Goal: Task Accomplishment & Management: Use online tool/utility

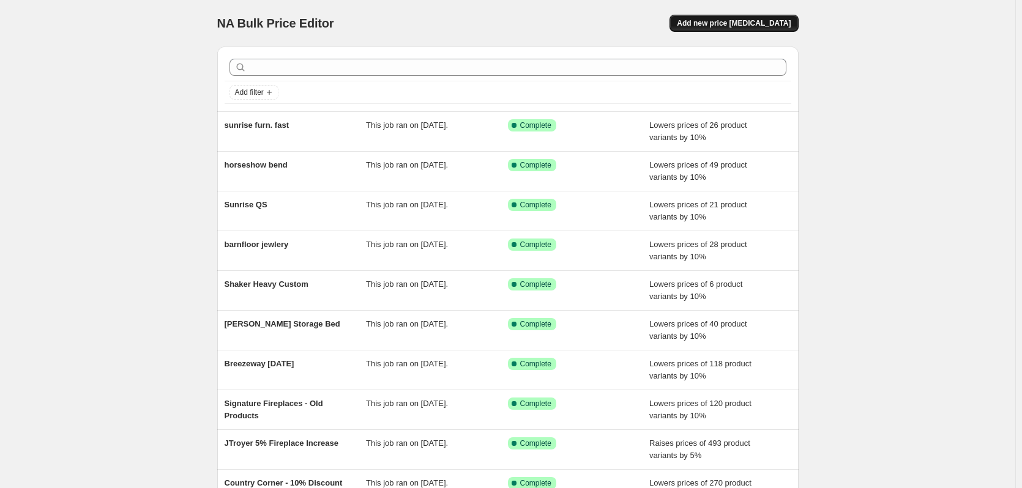
click at [762, 29] on button "Add new price change job" at bounding box center [733, 23] width 129 height 17
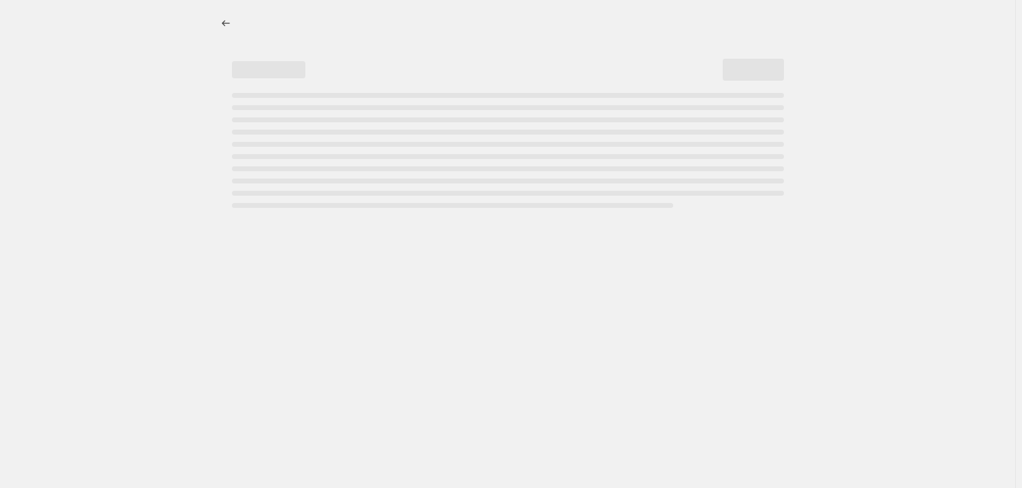
select select "percentage"
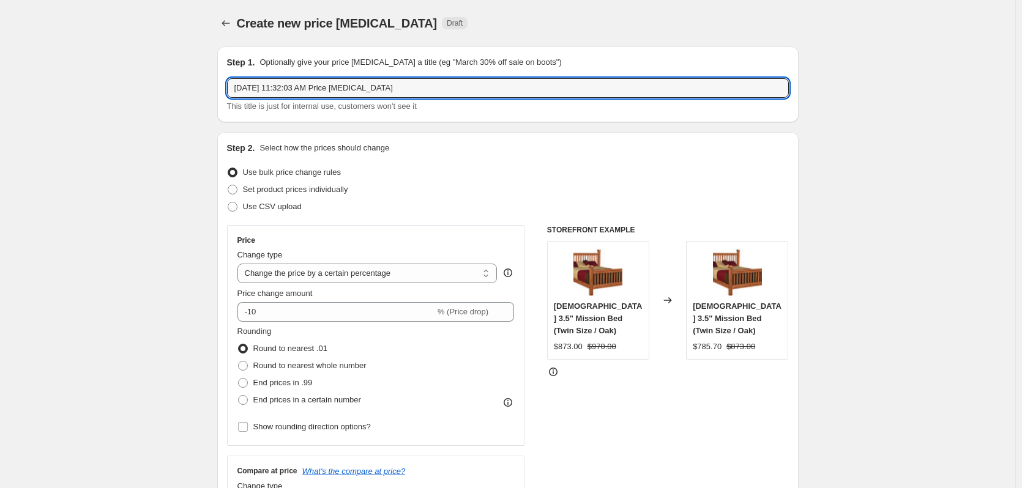
drag, startPoint x: 447, startPoint y: 90, endPoint x: 157, endPoint y: 84, distance: 290.1
type input "meadow lane [DATE]"
click at [331, 368] on span "Round to nearest whole number" at bounding box center [309, 365] width 113 height 9
click at [239, 362] on input "Round to nearest whole number" at bounding box center [238, 361] width 1 height 1
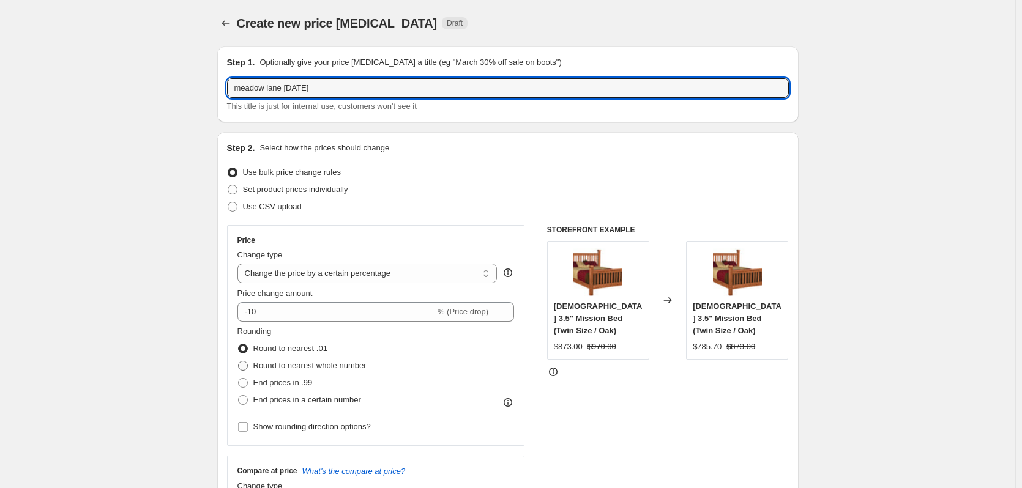
radio input "true"
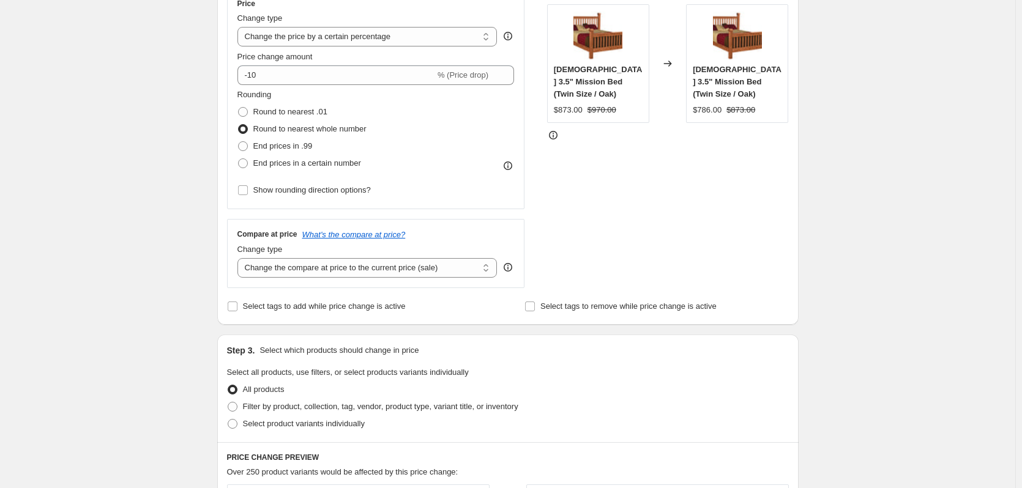
scroll to position [245, 0]
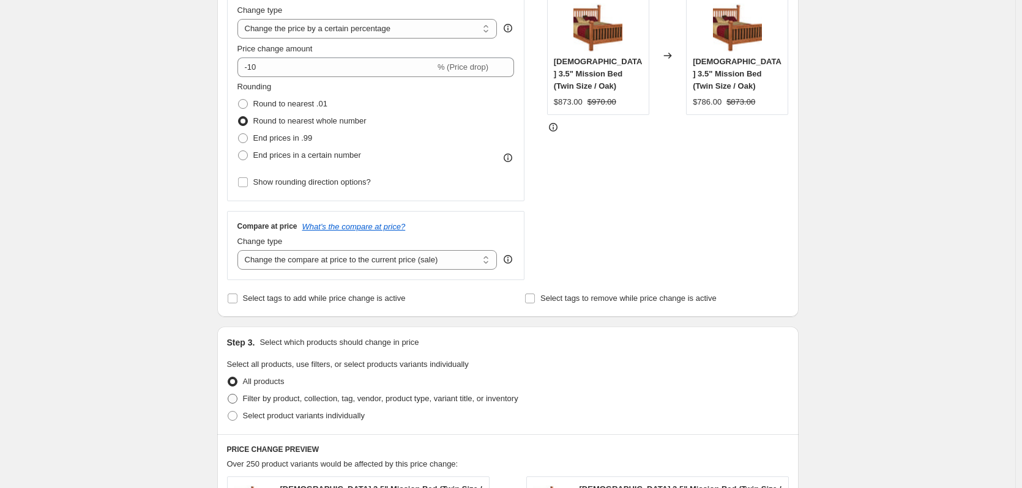
click at [343, 400] on span "Filter by product, collection, tag, vendor, product type, variant title, or inv…" at bounding box center [380, 398] width 275 height 9
click at [228, 395] on input "Filter by product, collection, tag, vendor, product type, variant title, or inv…" at bounding box center [228, 394] width 1 height 1
radio input "true"
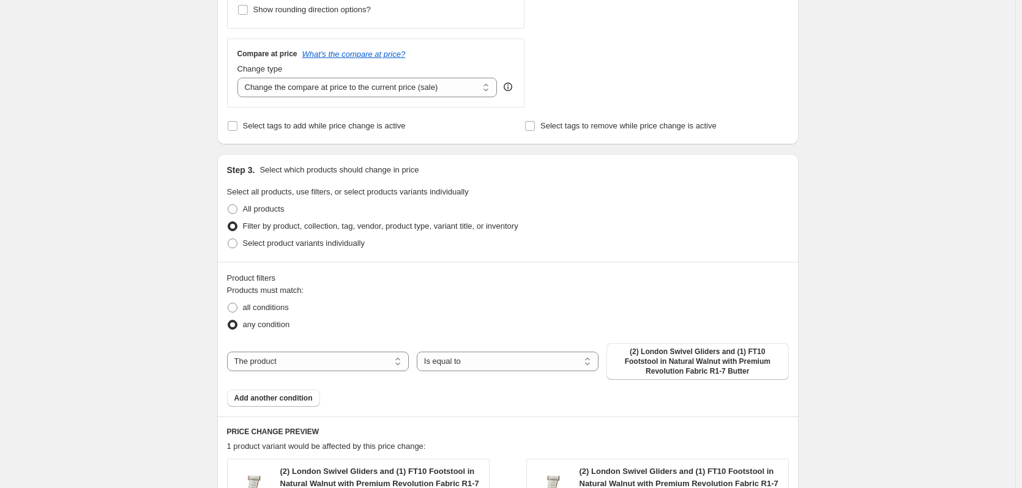
scroll to position [428, 0]
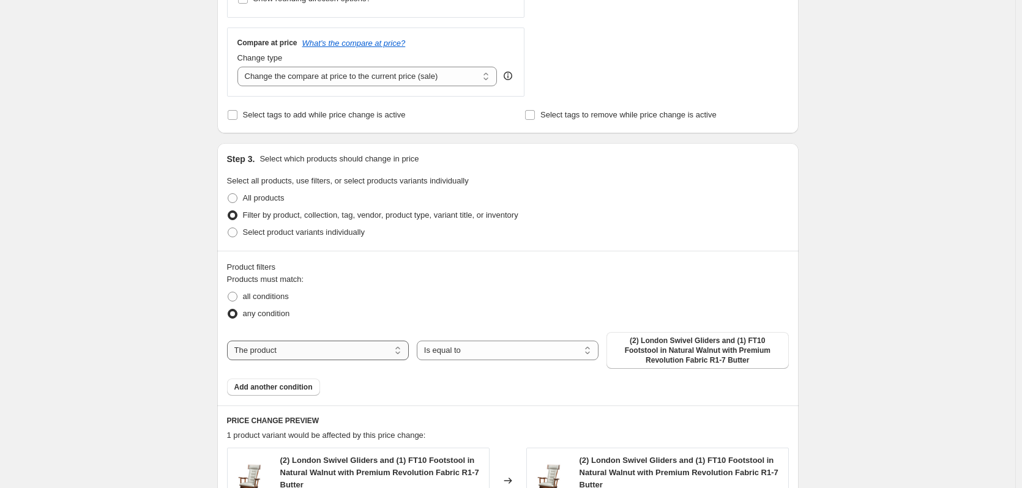
click at [373, 355] on select "The product The product's collection The product's tag The product's vendor The…" at bounding box center [318, 351] width 182 height 20
click at [229, 341] on select "The product The product's collection The product's tag The product's vendor The…" at bounding box center [318, 351] width 182 height 20
drag, startPoint x: 360, startPoint y: 351, endPoint x: 358, endPoint y: 358, distance: 7.2
click at [360, 351] on select "The product The product's collection The product's tag The product's vendor The…" at bounding box center [318, 351] width 182 height 20
select select "collection"
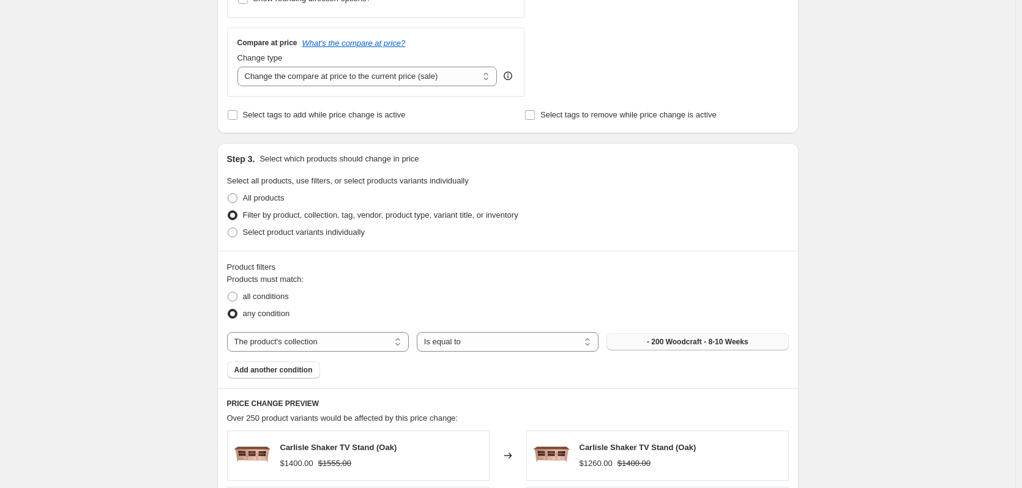
click at [657, 348] on button "- 200 Woodcraft - 8-10 Weeks" at bounding box center [697, 342] width 182 height 17
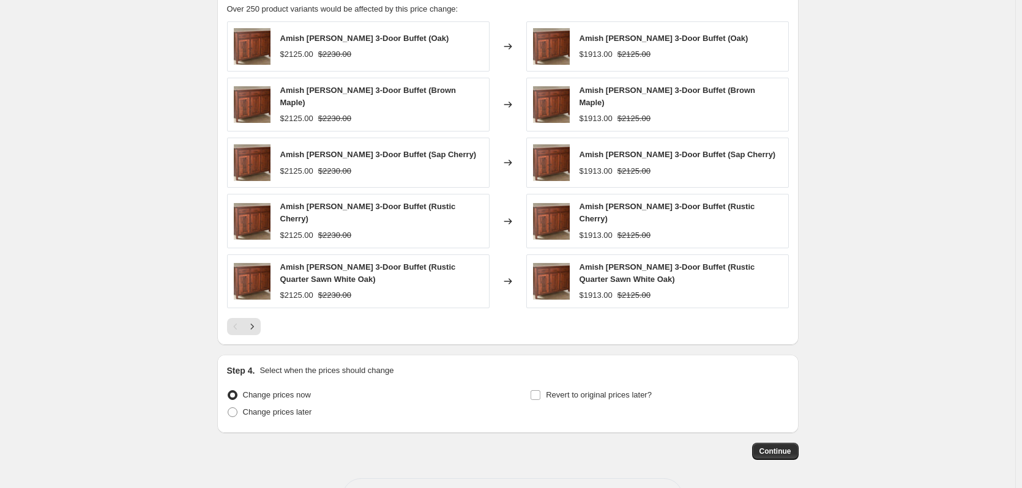
scroll to position [877, 0]
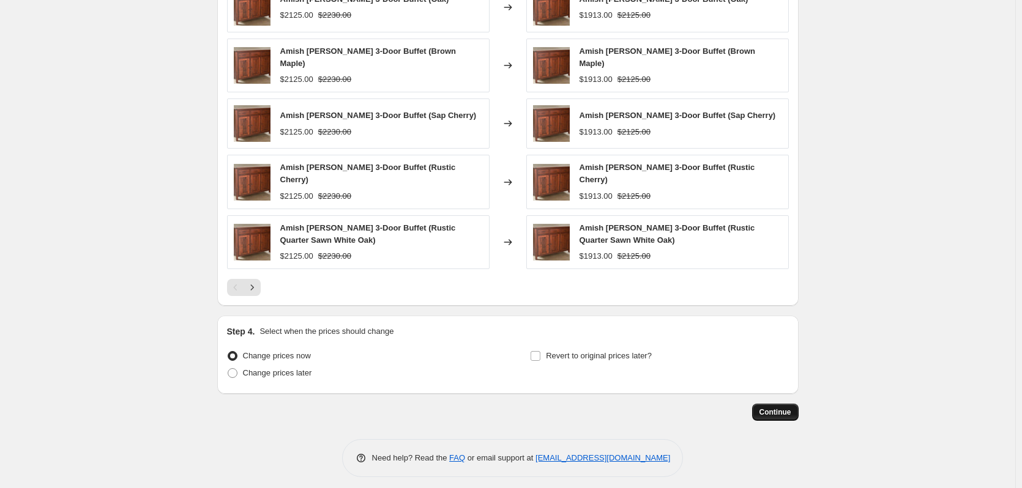
click at [781, 408] on span "Continue" at bounding box center [775, 413] width 32 height 10
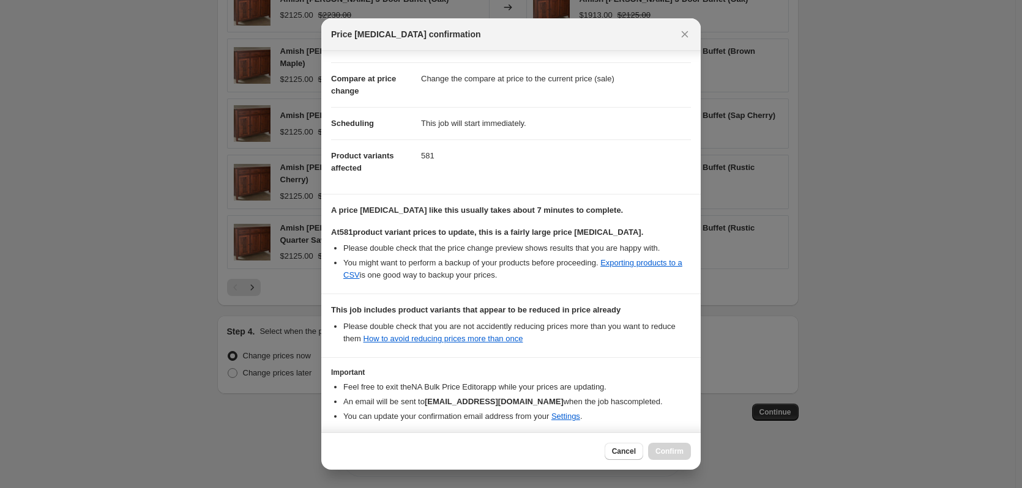
scroll to position [94, 0]
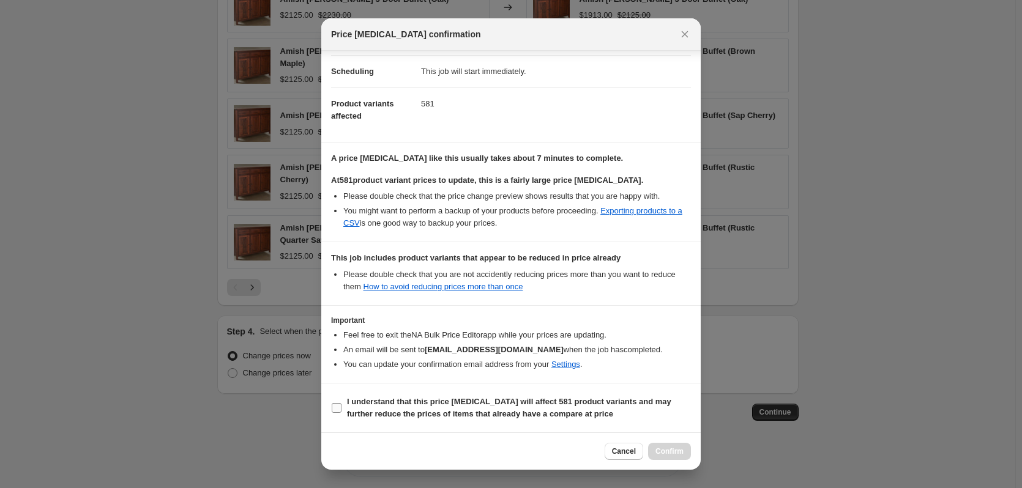
click at [516, 395] on label "I understand that this price change job will affect 581 product variants and ma…" at bounding box center [511, 407] width 360 height 29
click at [341, 403] on input "I understand that this price change job will affect 581 product variants and ma…" at bounding box center [337, 408] width 10 height 10
checkbox input "true"
click at [664, 450] on span "Confirm" at bounding box center [669, 452] width 28 height 10
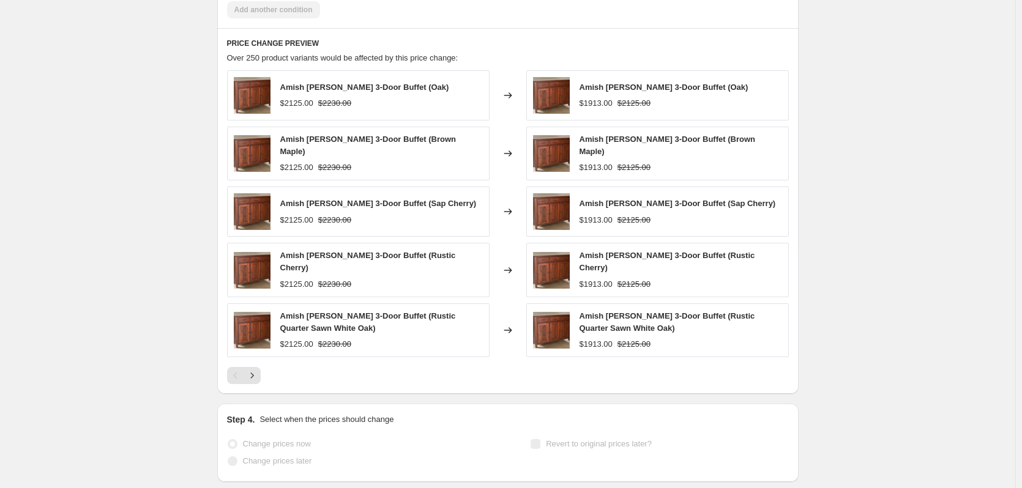
scroll to position [909, 0]
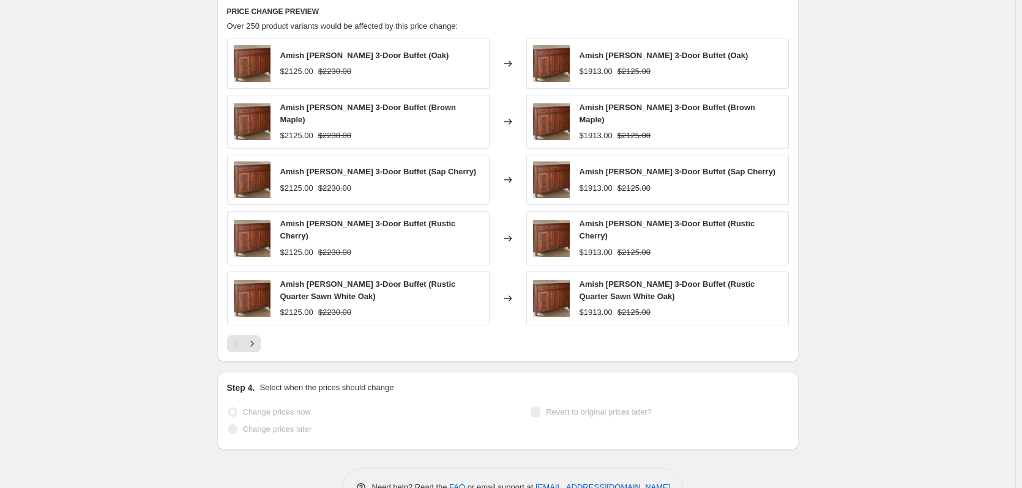
select select "percentage"
select select "collection"
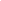
select select "percentage"
select select "collection"
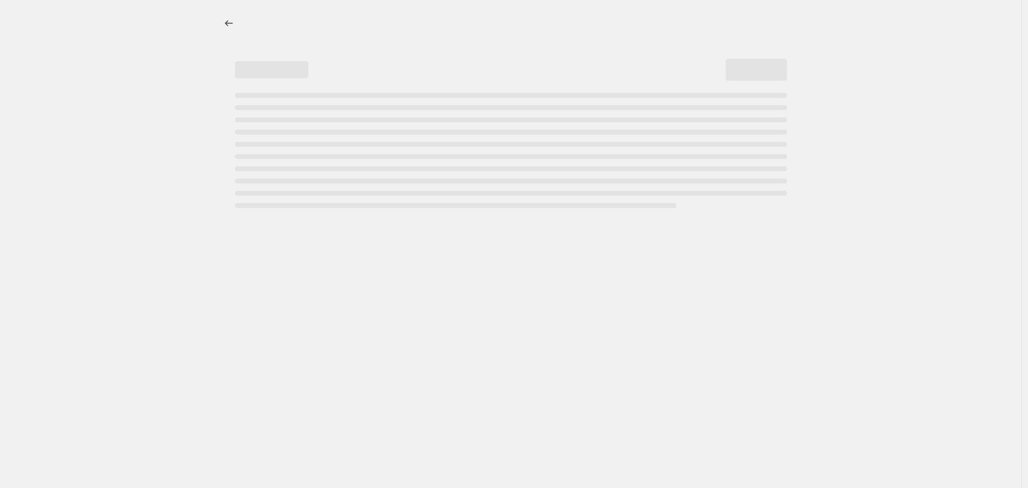
select select "percentage"
select select "collection"
